Goal: Download file/media

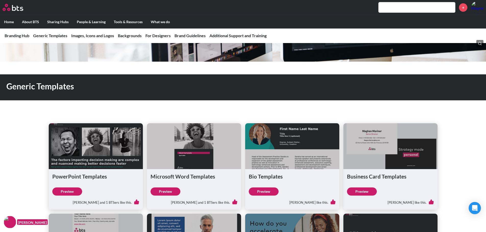
scroll to position [76, 0]
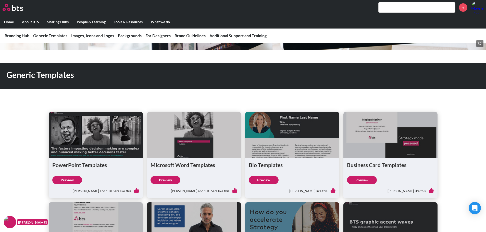
click at [70, 181] on link "Preview" at bounding box center [67, 180] width 30 height 8
click at [17, 7] on img at bounding box center [13, 7] width 21 height 7
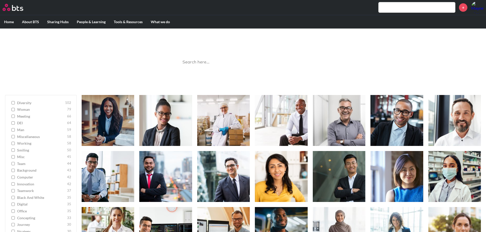
click at [232, 58] on input "search" at bounding box center [242, 63] width 127 height 14
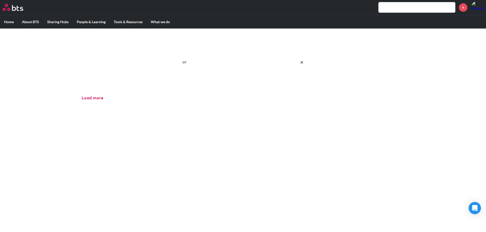
type input "o"
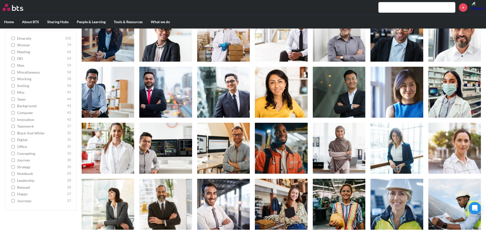
scroll to position [102, 0]
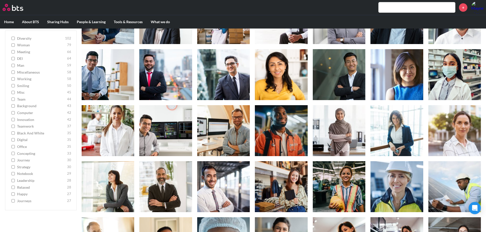
click at [29, 126] on span "teamwork" at bounding box center [41, 126] width 49 height 5
click at [15, 126] on input "teamwork 37" at bounding box center [12, 127] width 3 height 4
checkbox input "true"
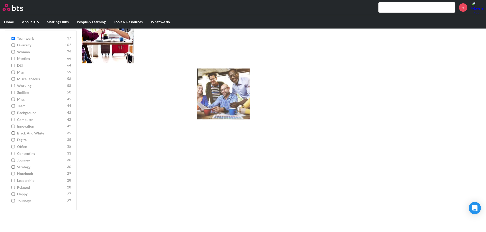
scroll to position [205, 0]
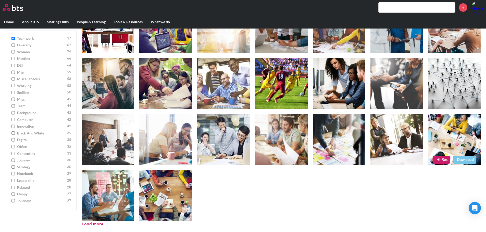
click at [460, 159] on link "Download" at bounding box center [464, 160] width 23 height 8
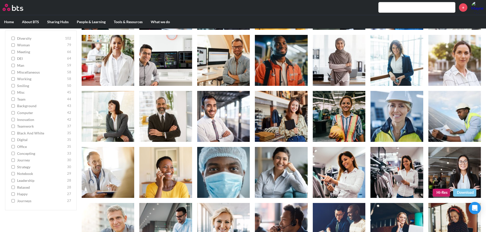
scroll to position [181, 0]
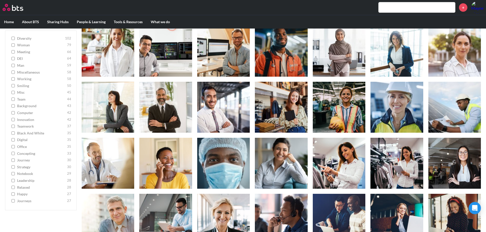
click at [27, 126] on span "teamwork" at bounding box center [41, 126] width 49 height 5
click at [15, 126] on input "teamwork 37" at bounding box center [12, 127] width 3 height 4
checkbox input "true"
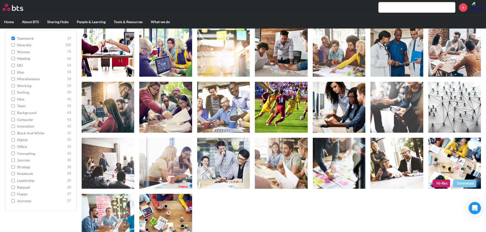
click at [442, 184] on link "Hi-Res" at bounding box center [440, 184] width 17 height 8
